Goal: Task Accomplishment & Management: Use online tool/utility

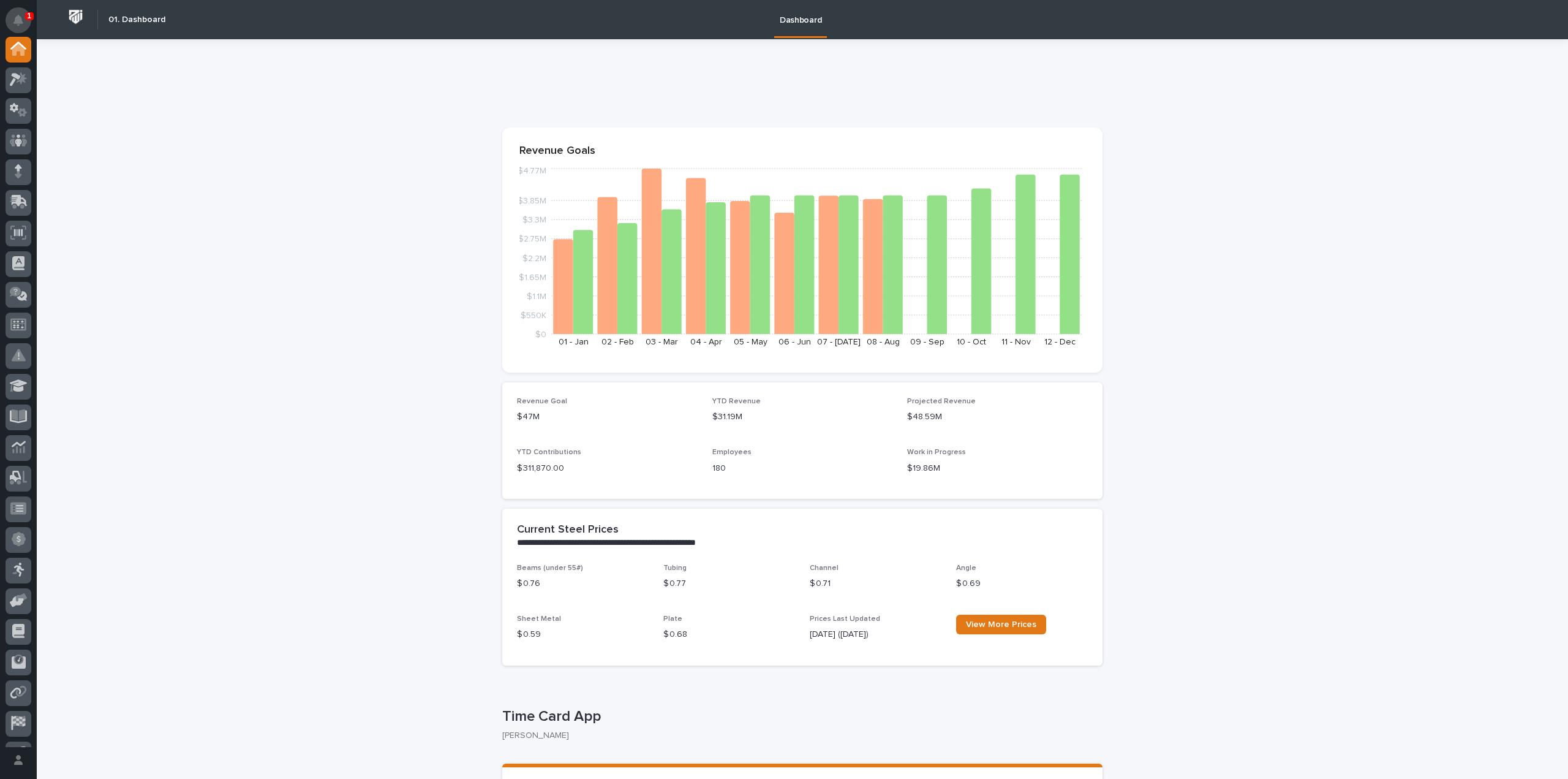
click at [14, 14] on icon "Notifications" at bounding box center [18, 20] width 10 height 11
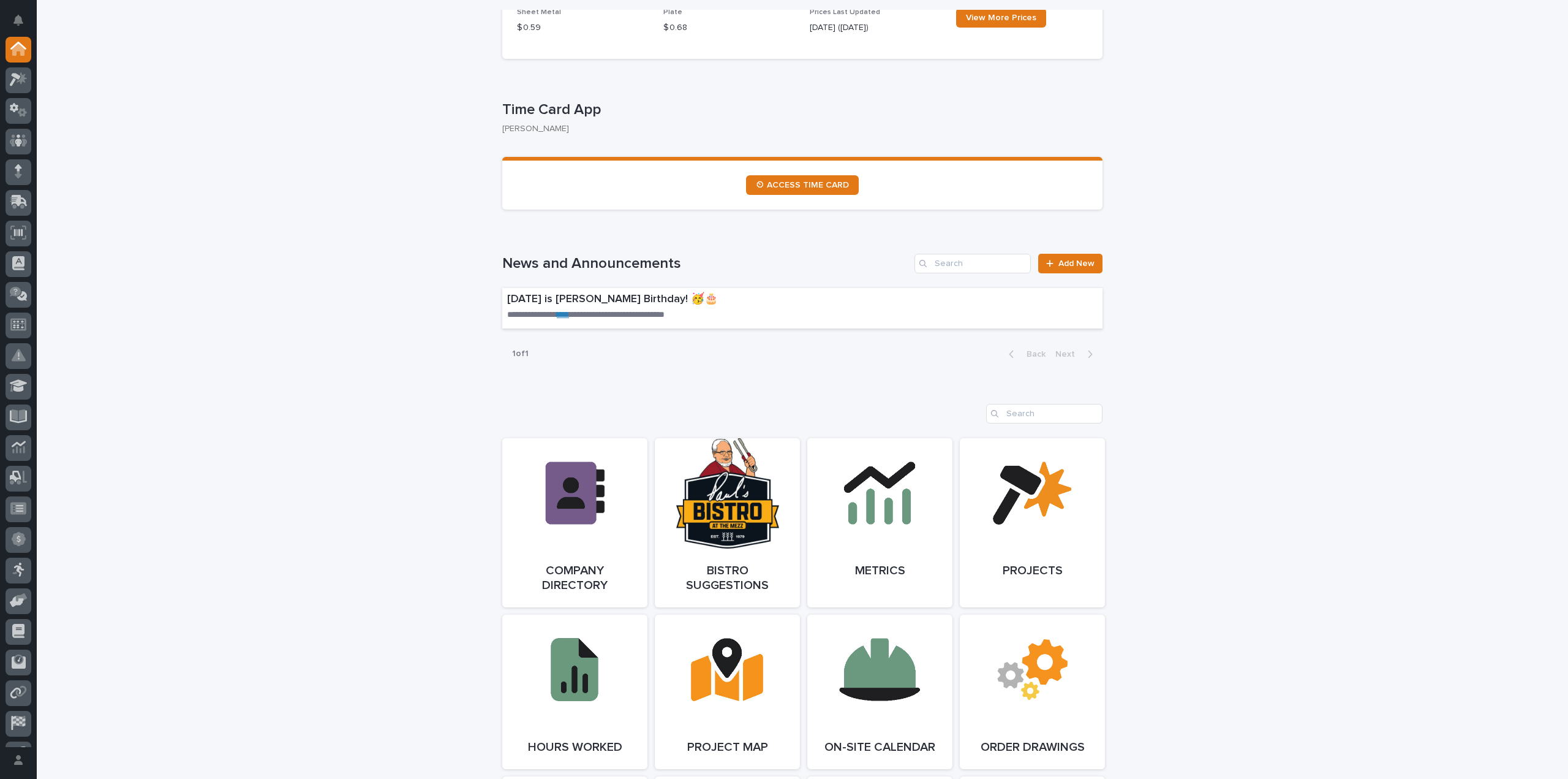
scroll to position [459, 0]
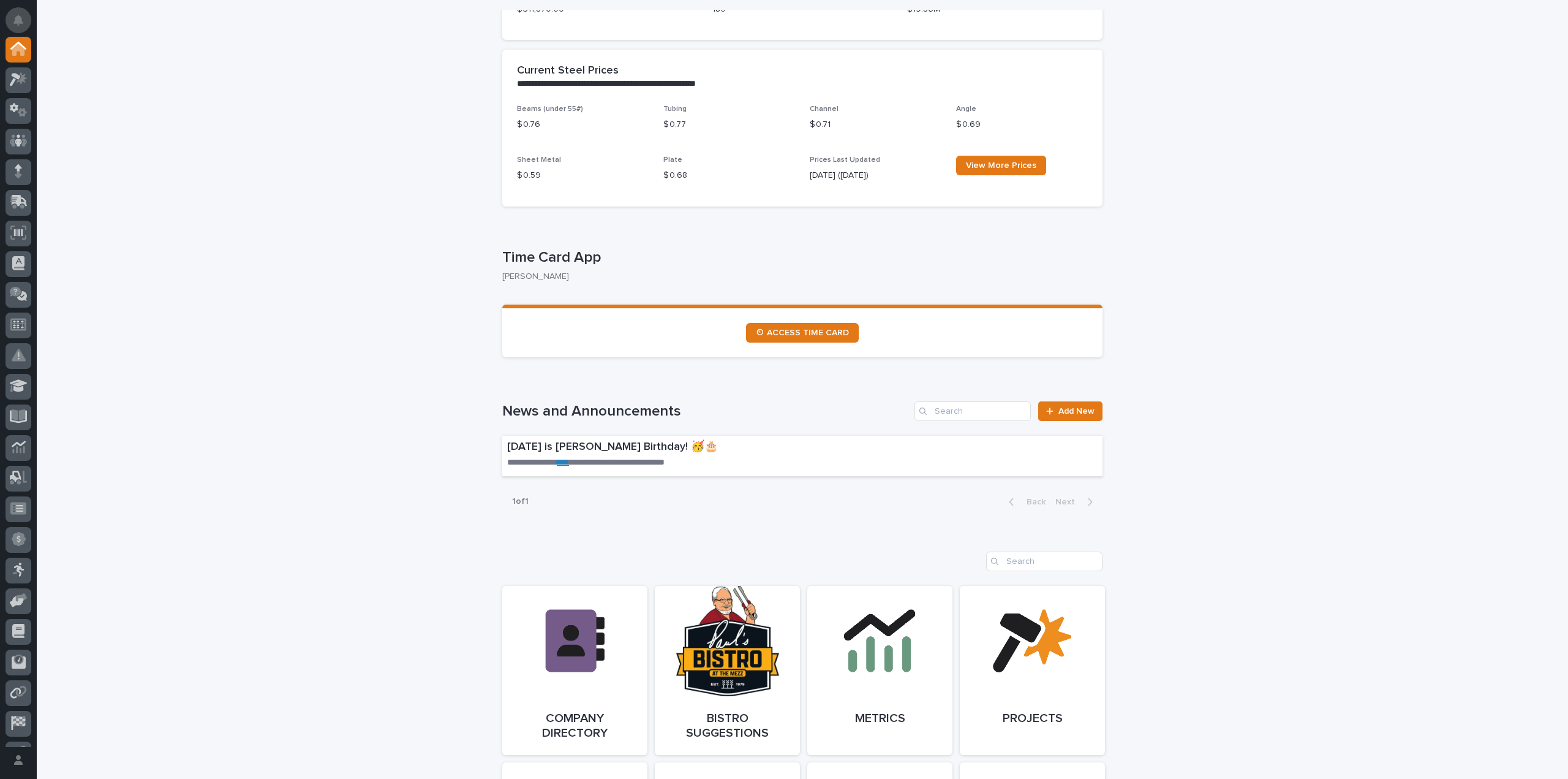
click at [20, 18] on icon "Notifications" at bounding box center [18, 20] width 10 height 11
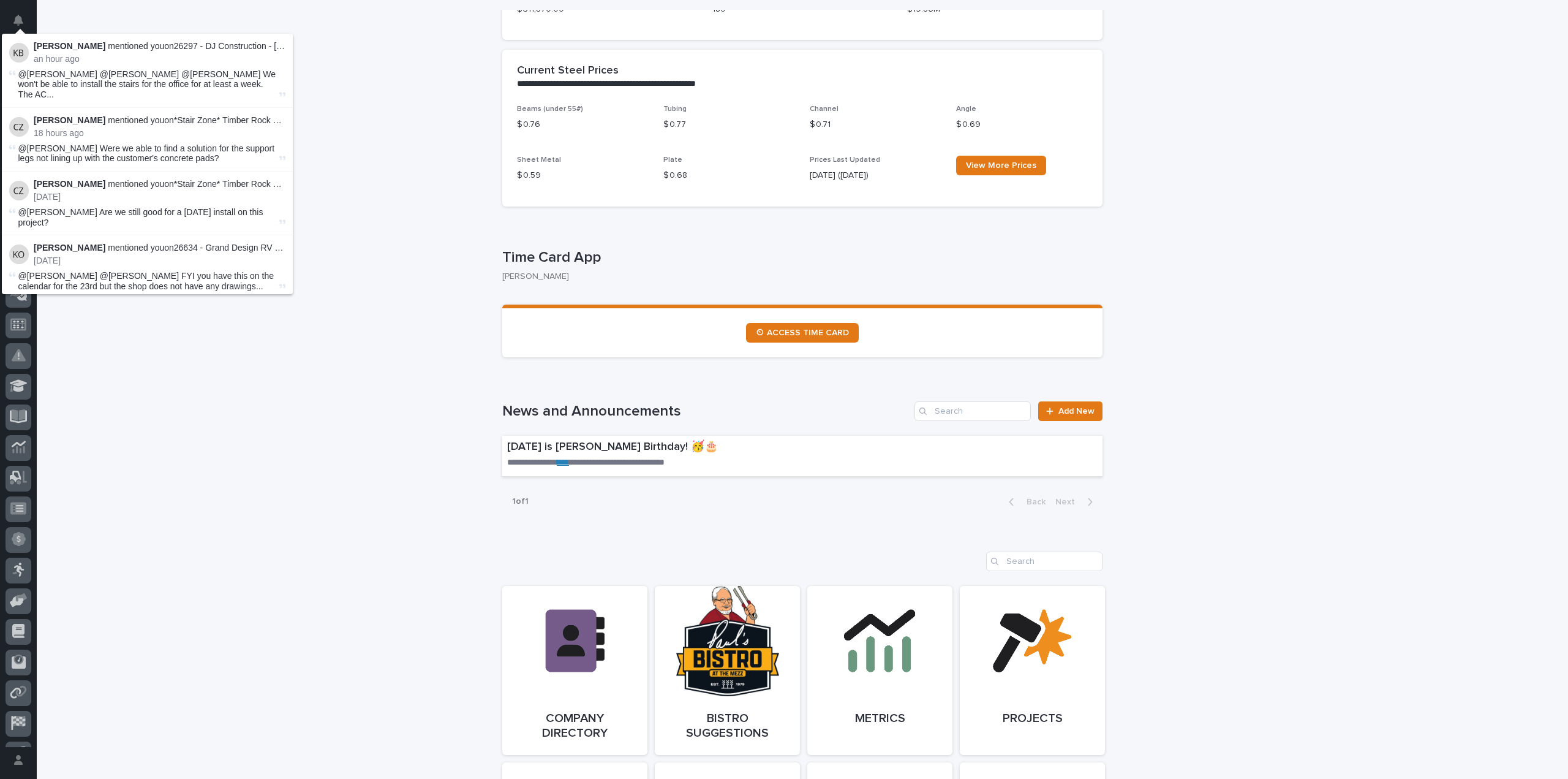
click at [108, 84] on span "@Jeremy Whetstone @Jon Martin @Collin Daley We won't be able to install the sta…" at bounding box center [147, 84] width 259 height 31
click at [245, 83] on span "@Jeremy Whetstone @Jon Martin @Collin Daley We won't be able to install the sta…" at bounding box center [147, 84] width 259 height 31
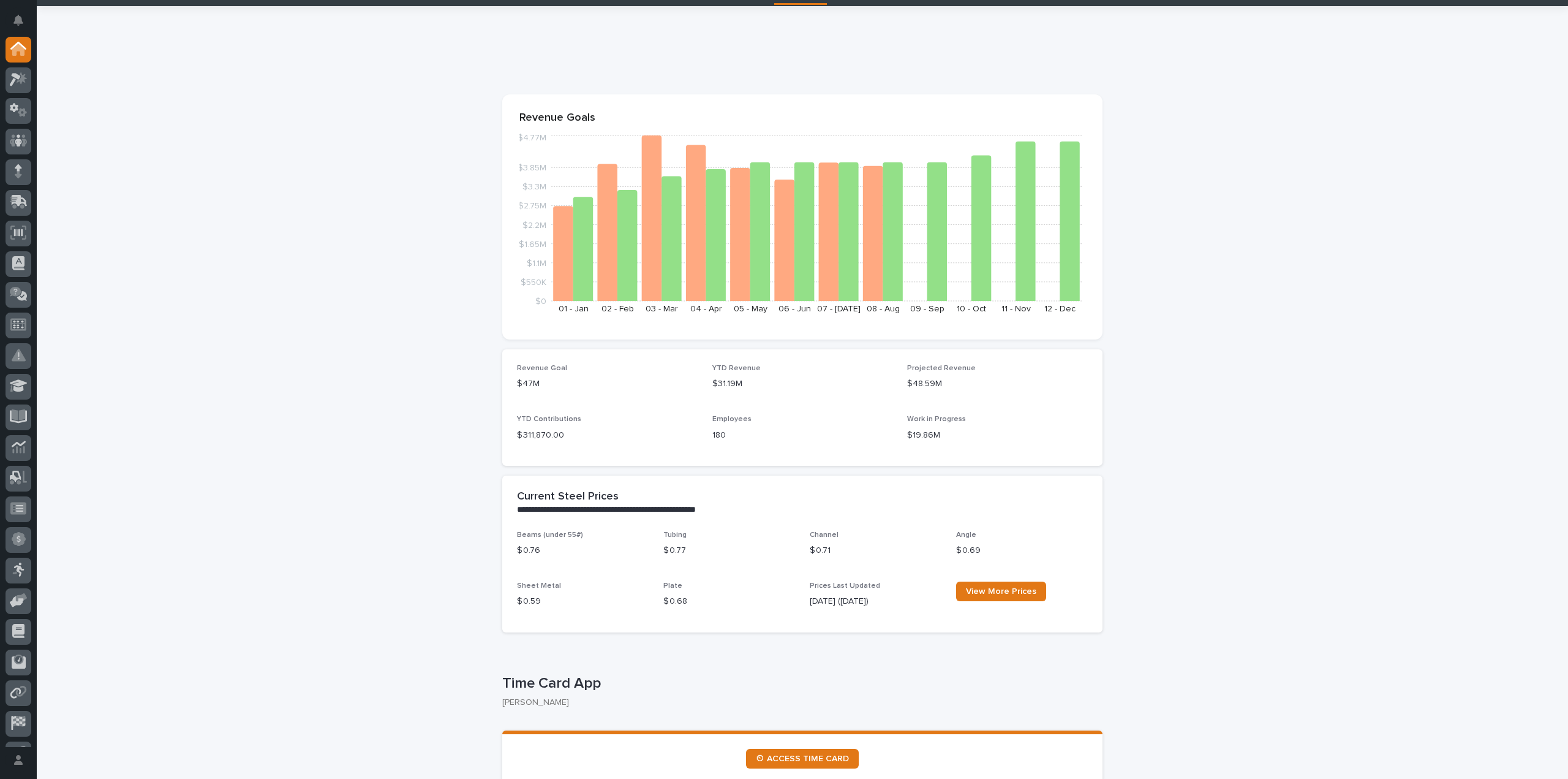
scroll to position [61, 0]
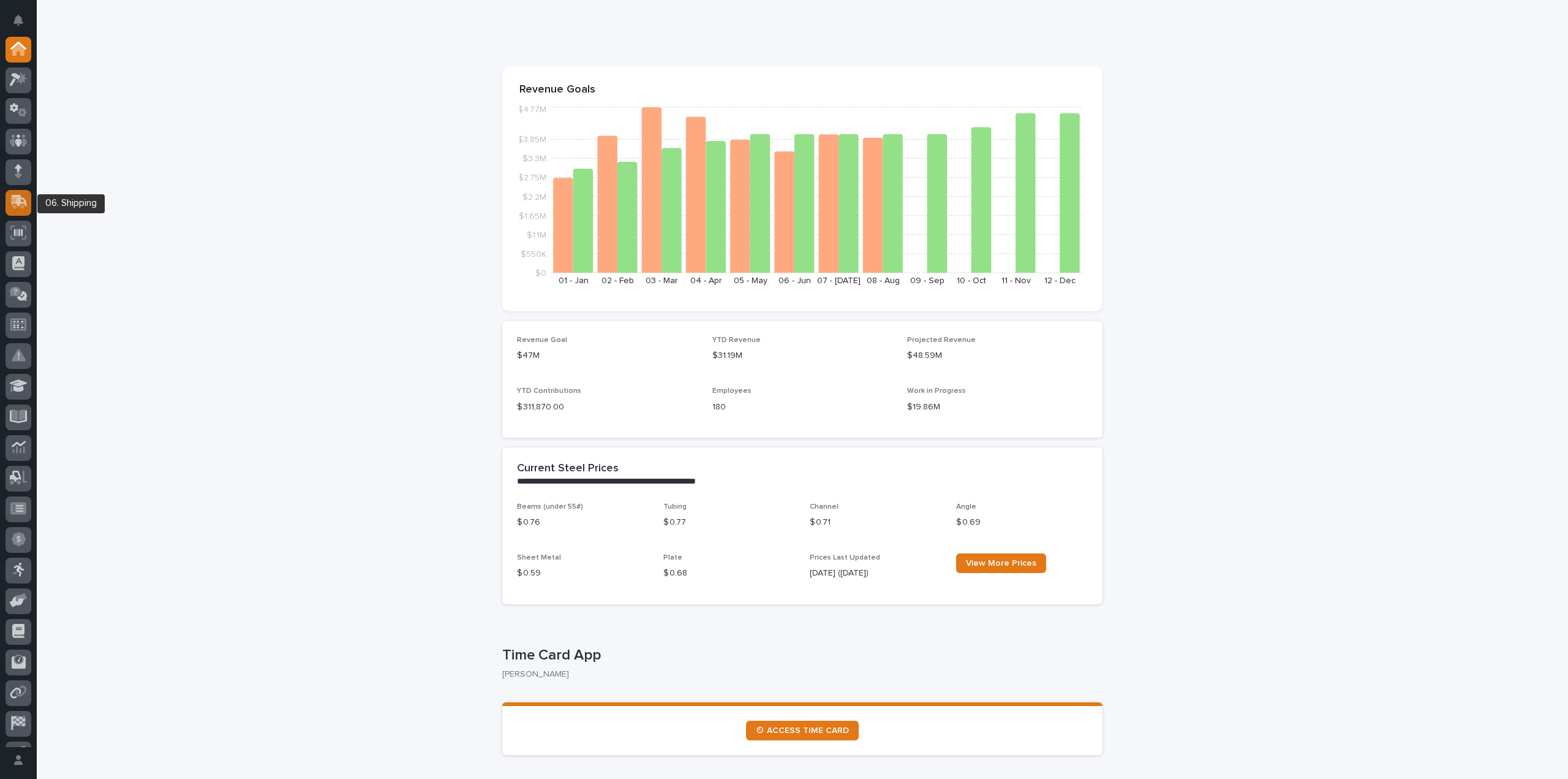
click at [28, 193] on link at bounding box center [18, 203] width 26 height 26
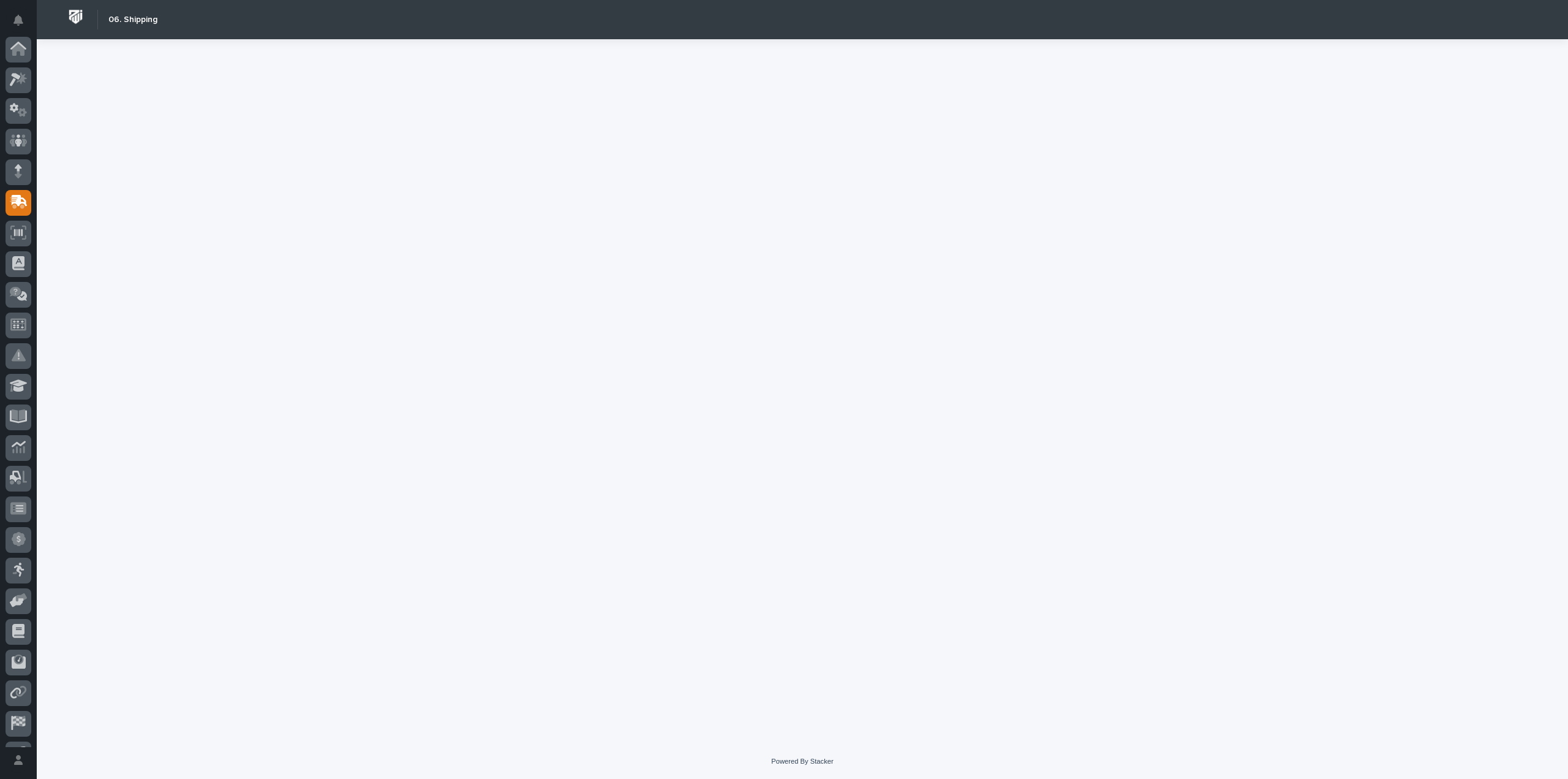
scroll to position [86, 0]
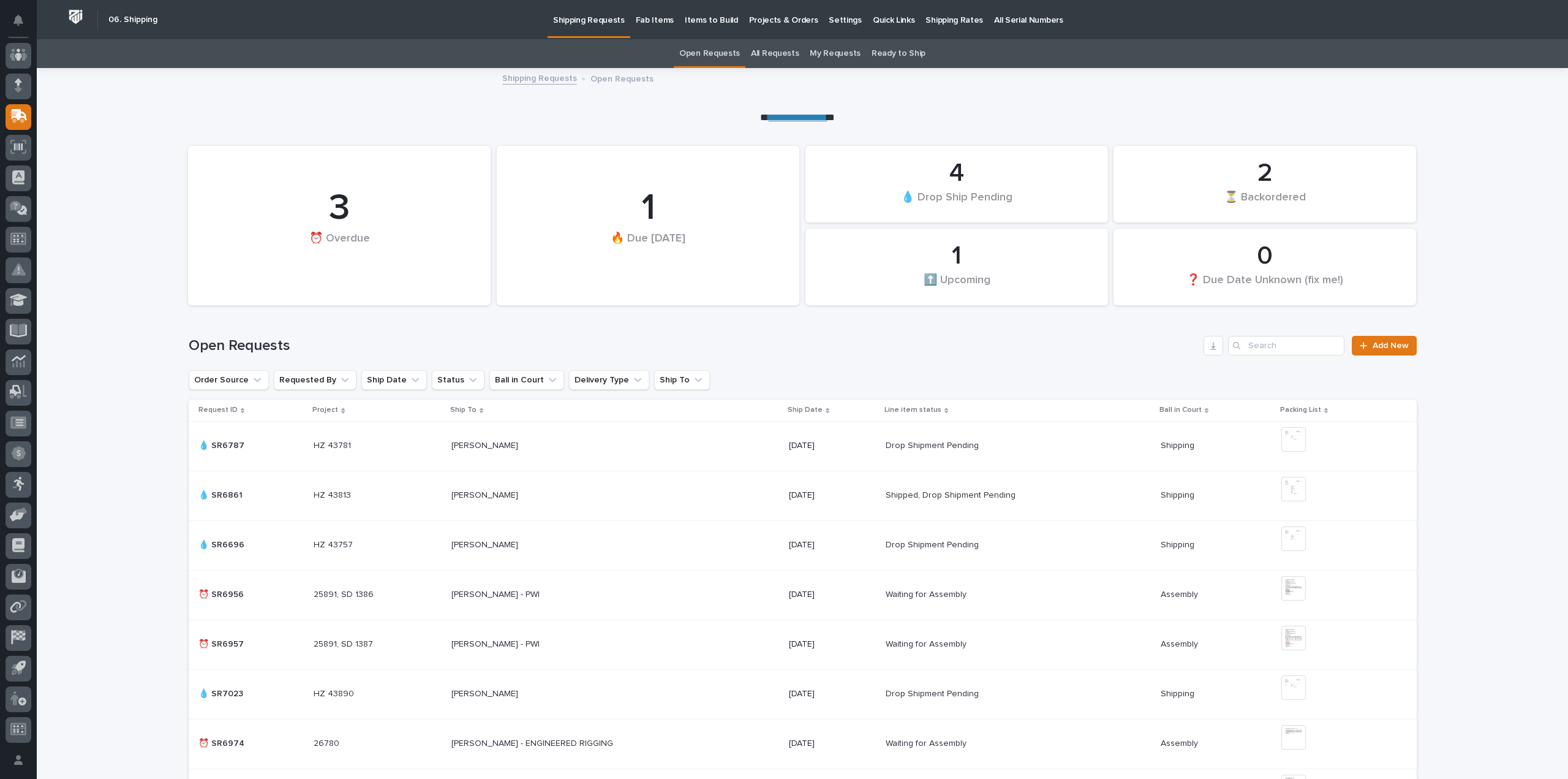
click at [652, 18] on p "Fab Items" at bounding box center [654, 13] width 38 height 26
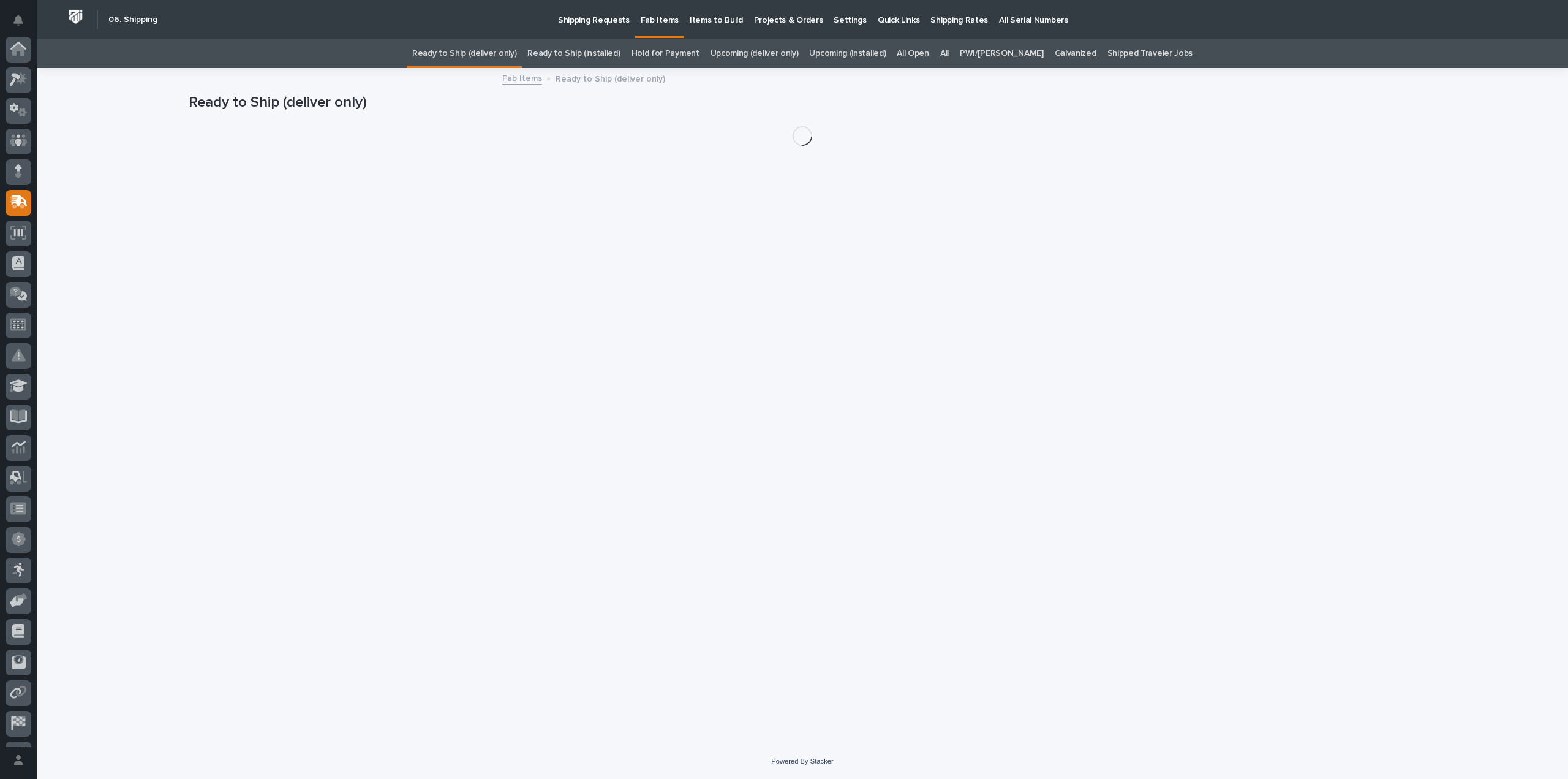
scroll to position [86, 0]
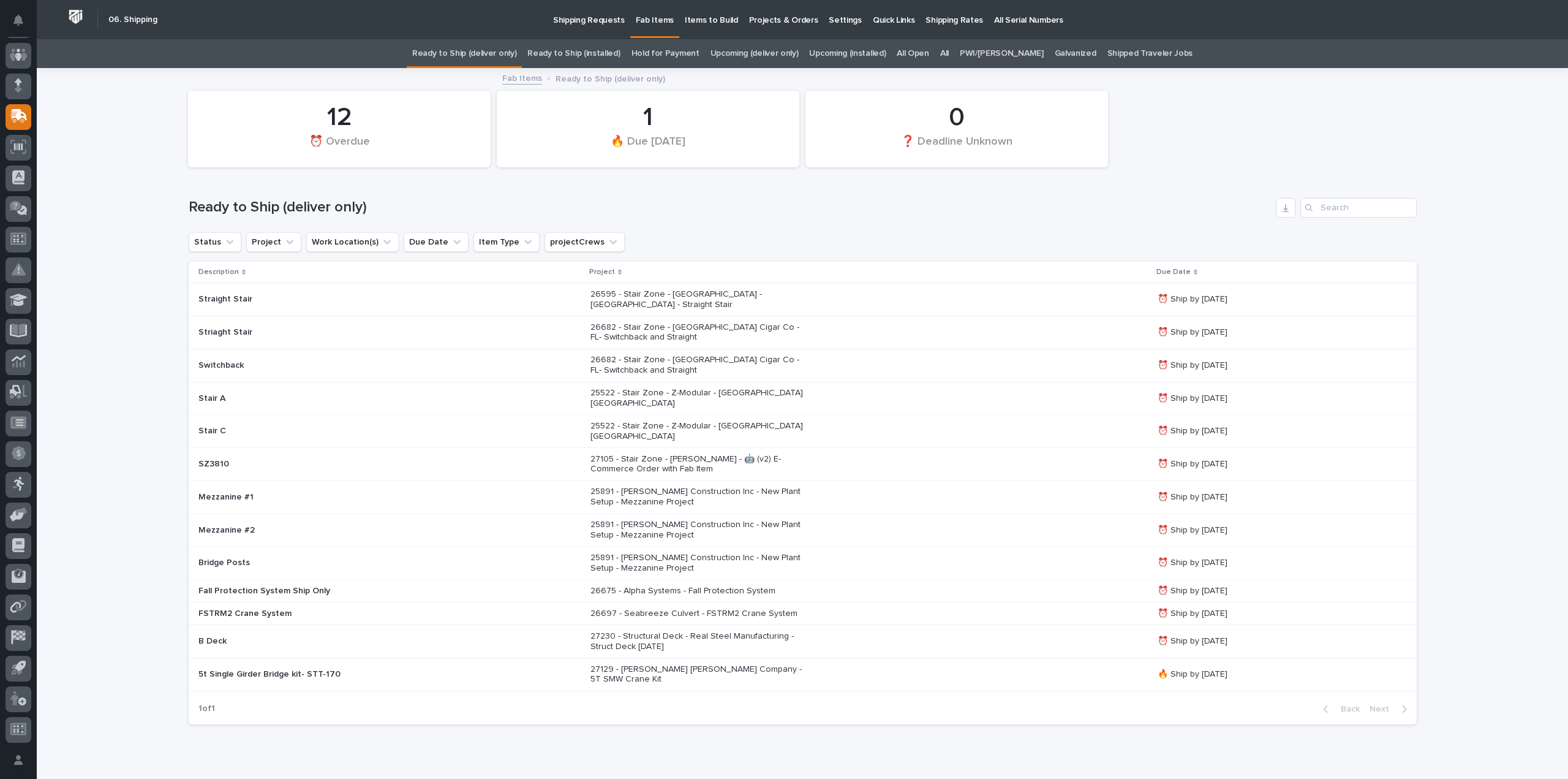
click at [948, 55] on link "All" at bounding box center [944, 54] width 8 height 29
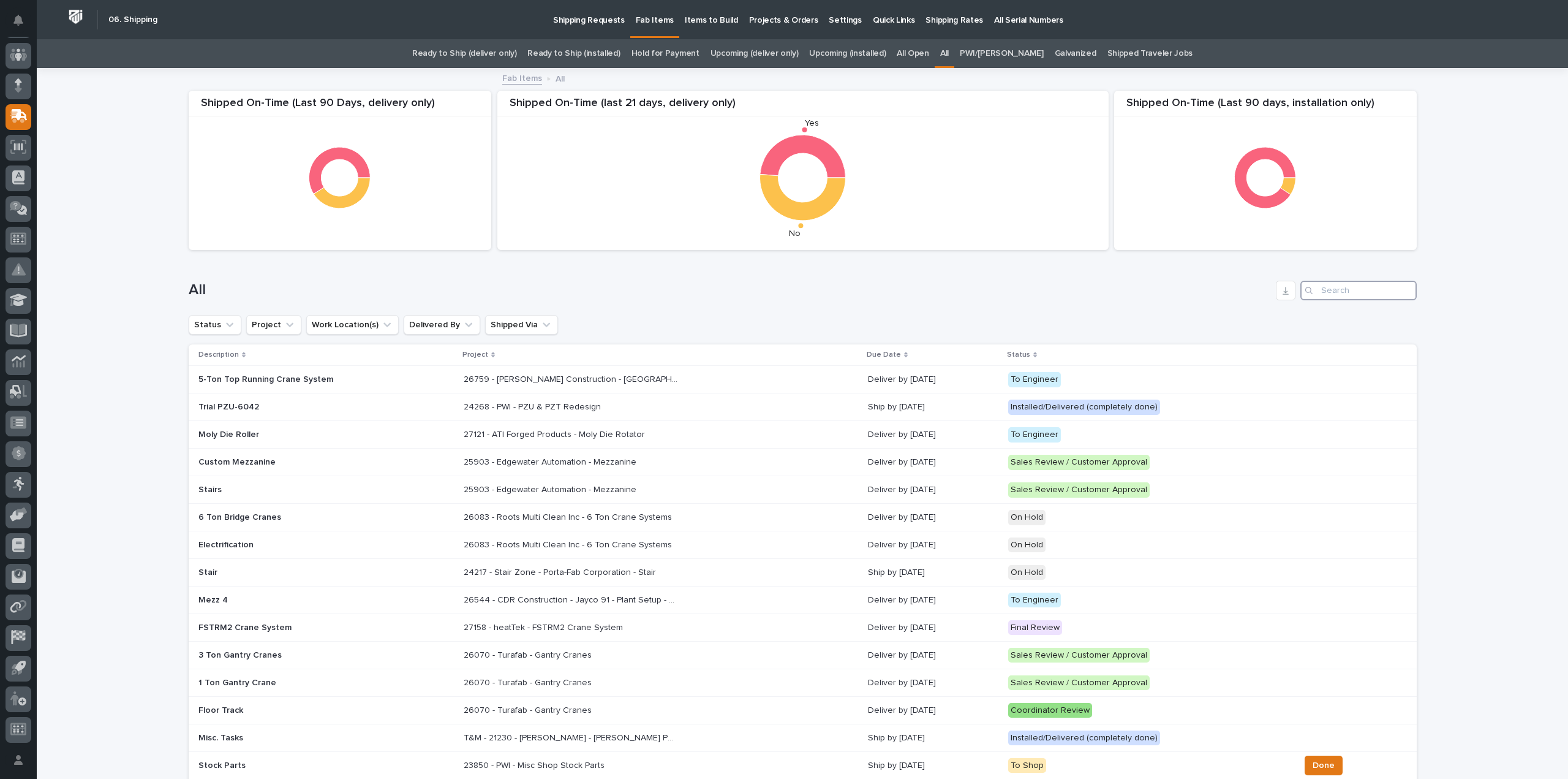
click at [1334, 285] on input "Search" at bounding box center [1358, 290] width 116 height 20
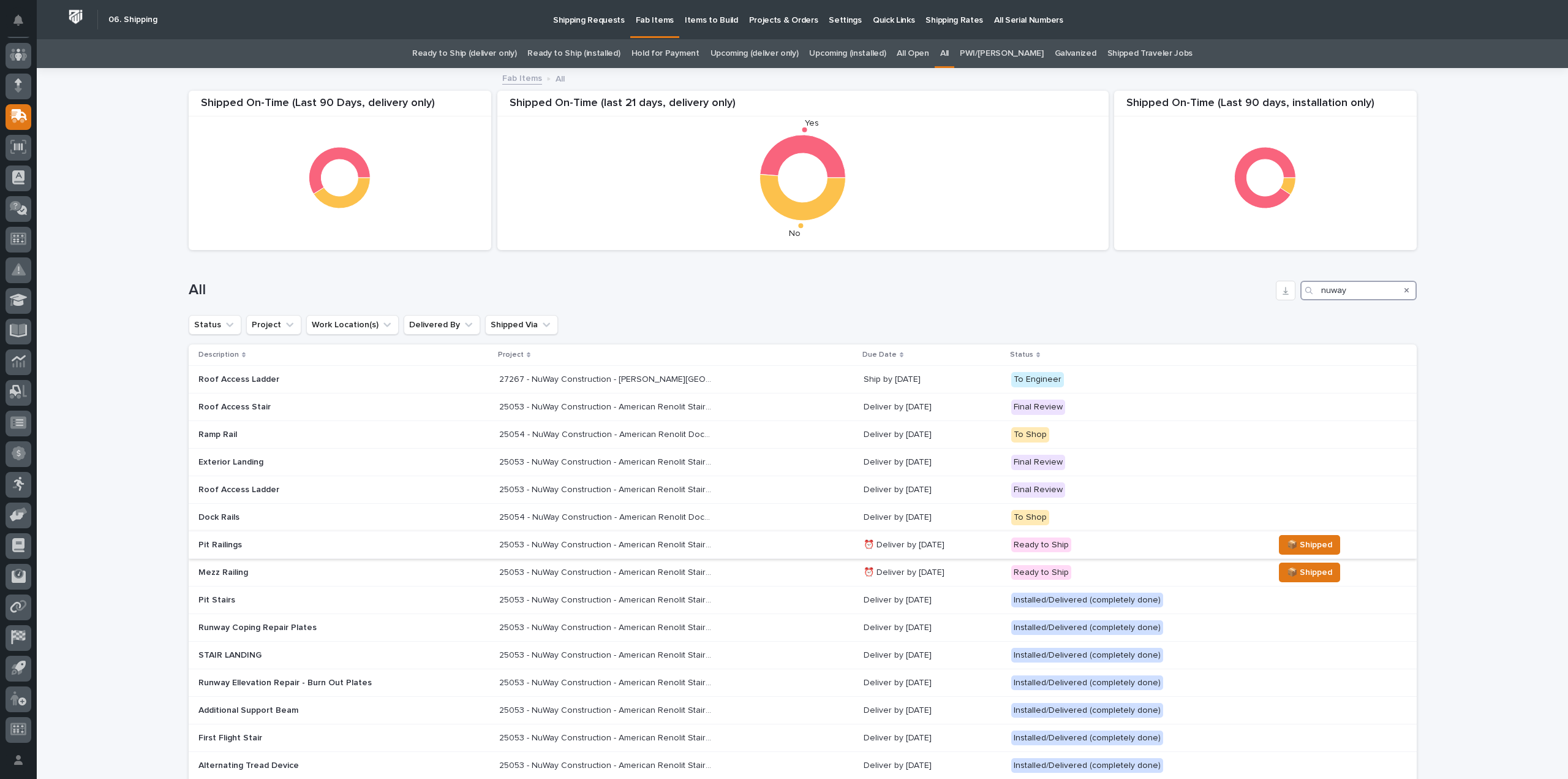
type input "nuway"
click at [677, 538] on p "25053 - NuWay Construction - American Renolit Stairs Guardrail and Roof Ladder" at bounding box center [608, 543] width 217 height 13
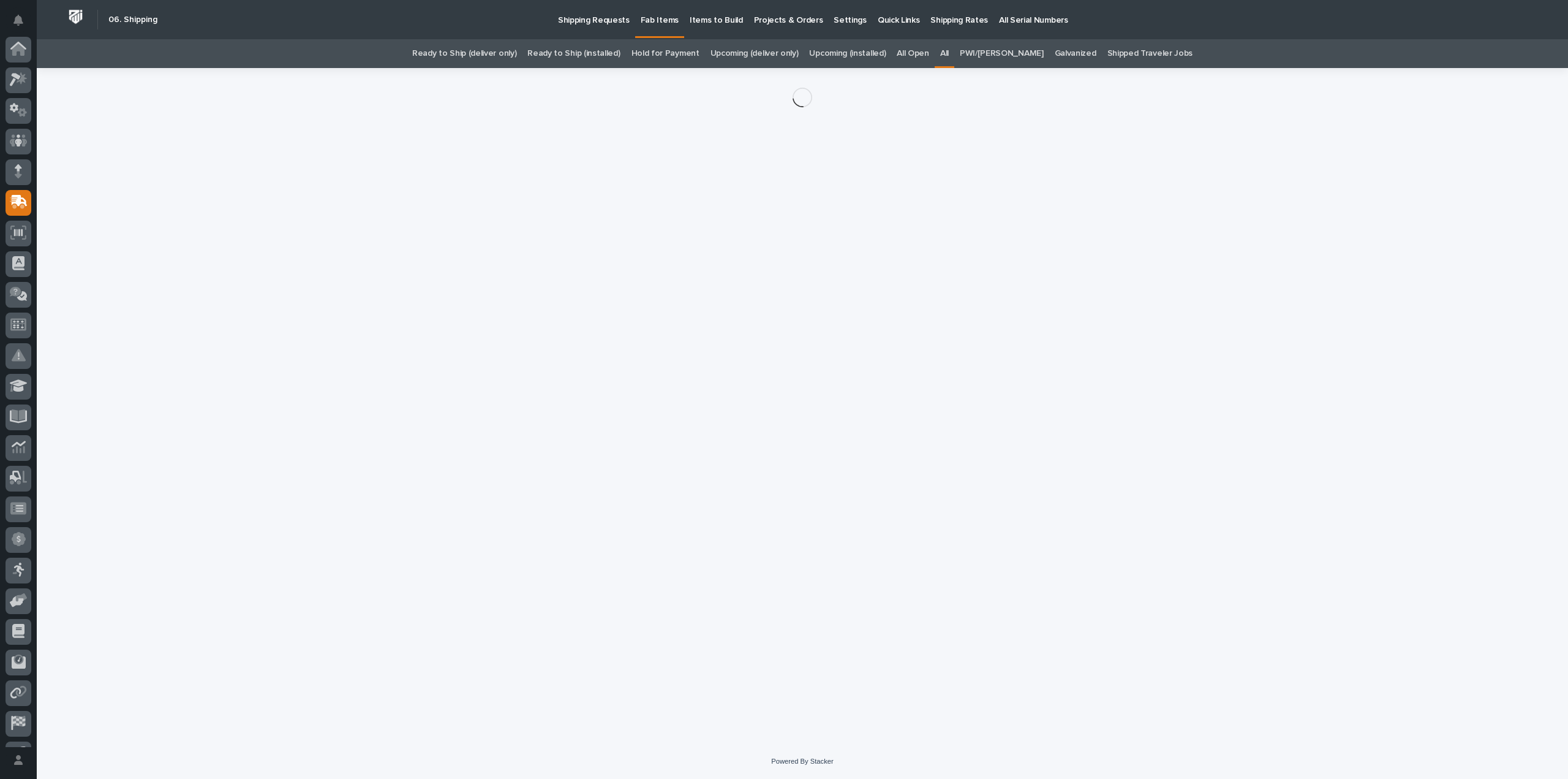
scroll to position [86, 0]
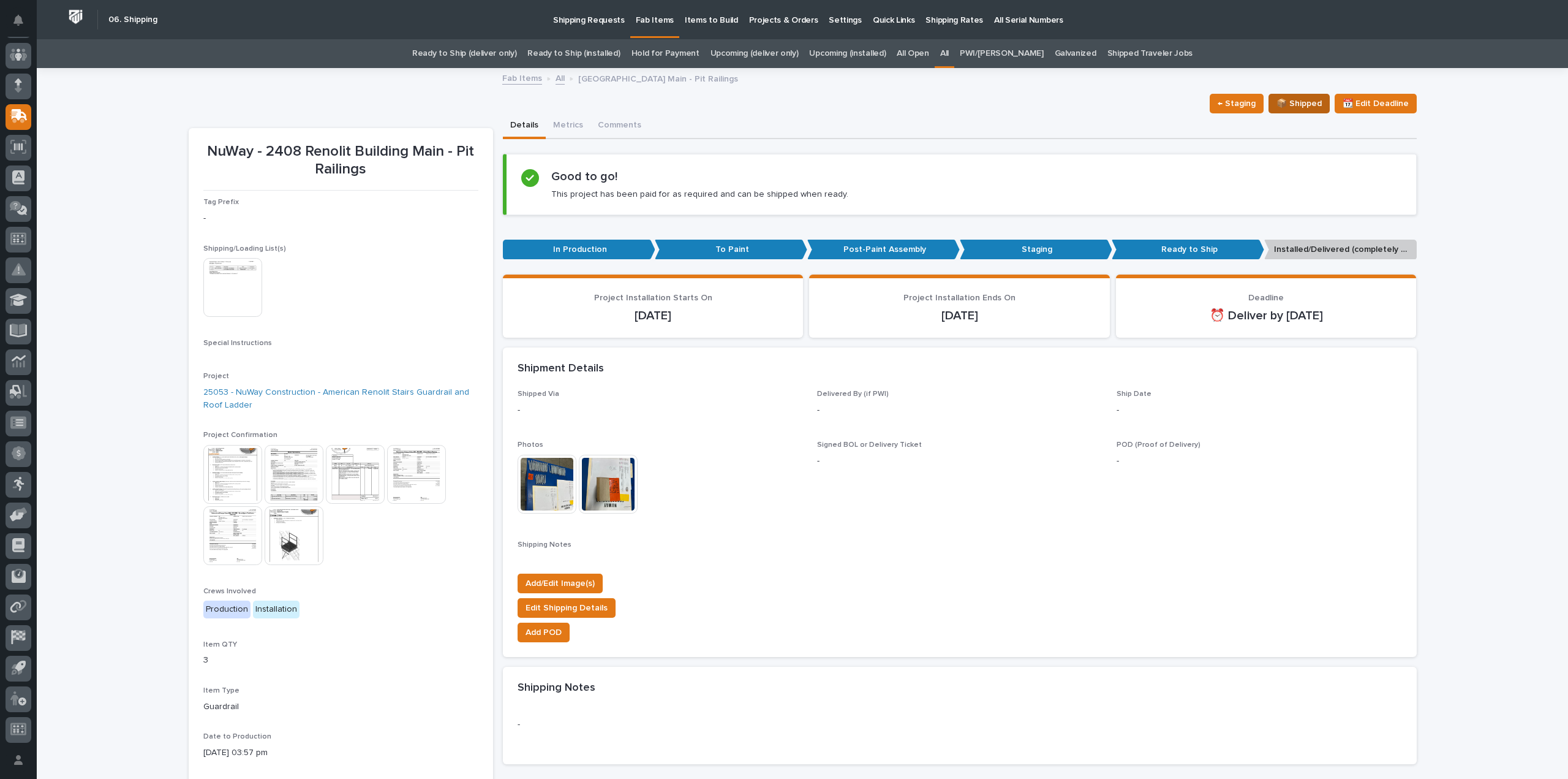
click at [1312, 100] on span "📦 Shipped" at bounding box center [1299, 103] width 45 height 14
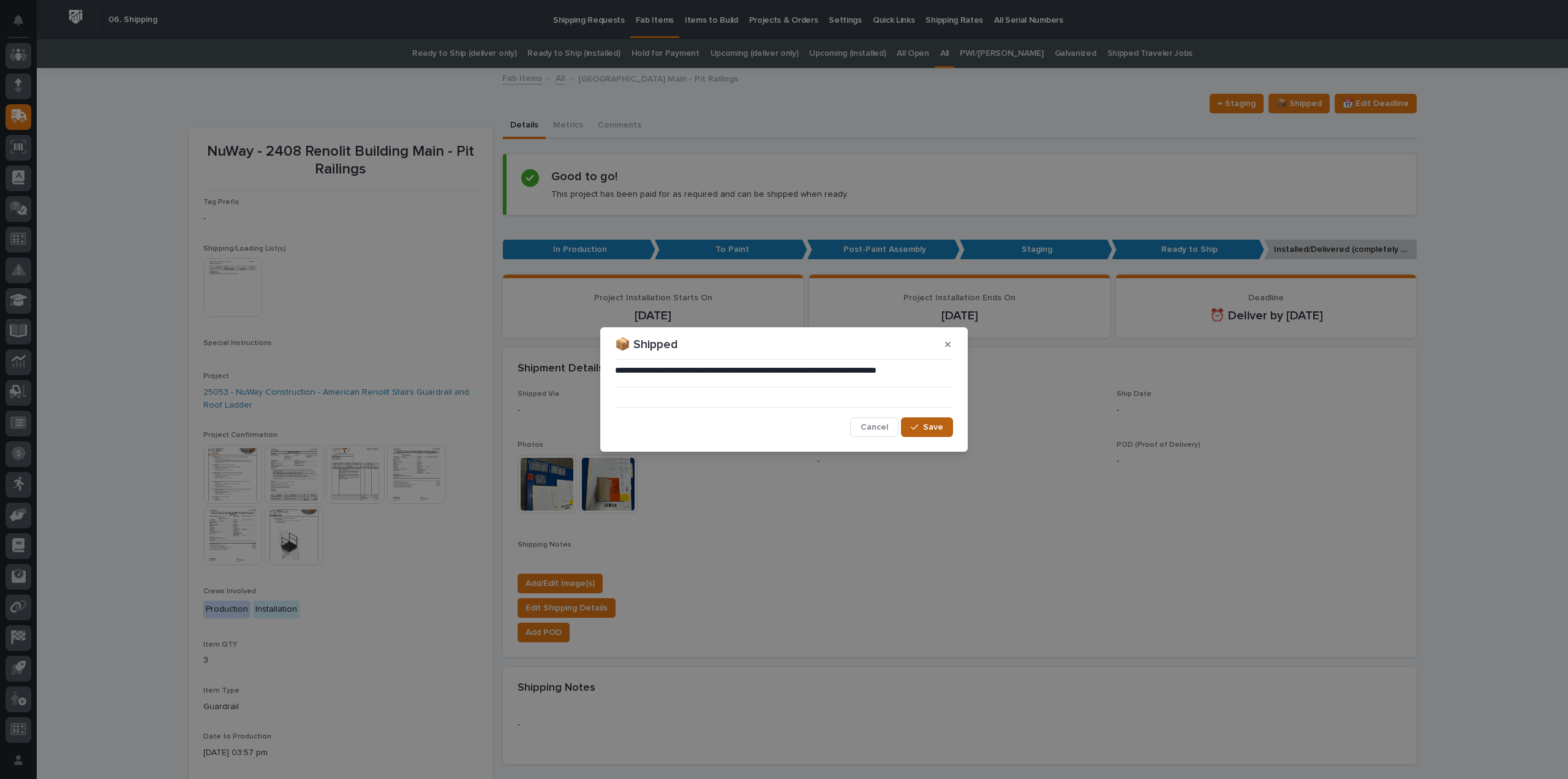
click at [929, 423] on span "Save" at bounding box center [933, 427] width 20 height 11
click at [831, 400] on div "**********" at bounding box center [784, 400] width 338 height 72
click at [945, 340] on icon "button" at bounding box center [948, 344] width 5 height 8
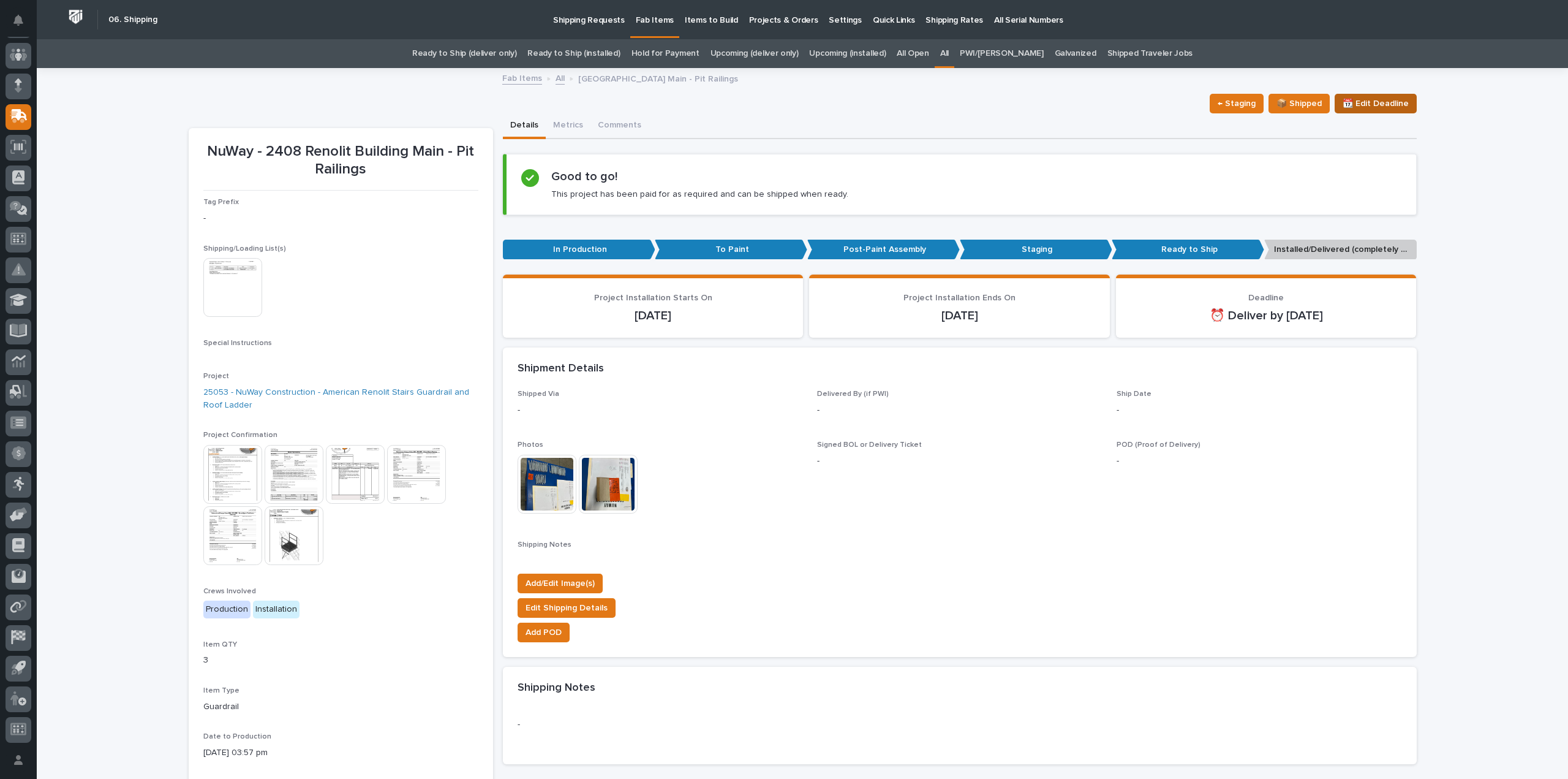
click at [1381, 103] on span "📆 Edit Deadline" at bounding box center [1376, 103] width 66 height 14
